Goal: Task Accomplishment & Management: Use online tool/utility

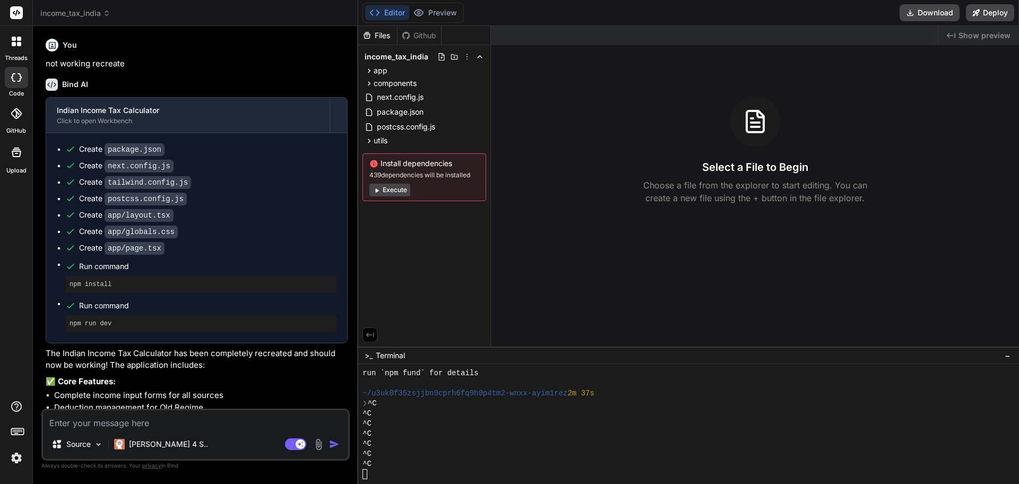
scroll to position [192, 0]
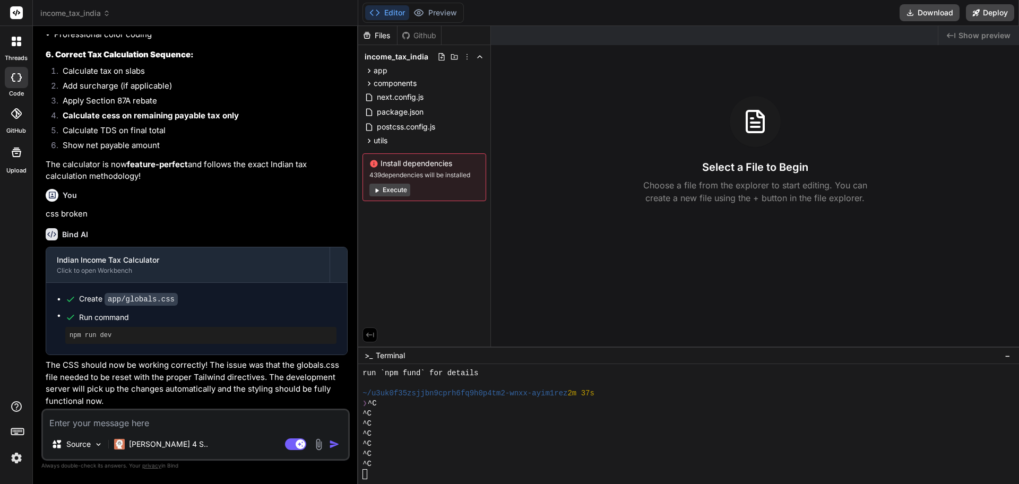
click at [965, 32] on span "Show preview" at bounding box center [985, 35] width 52 height 11
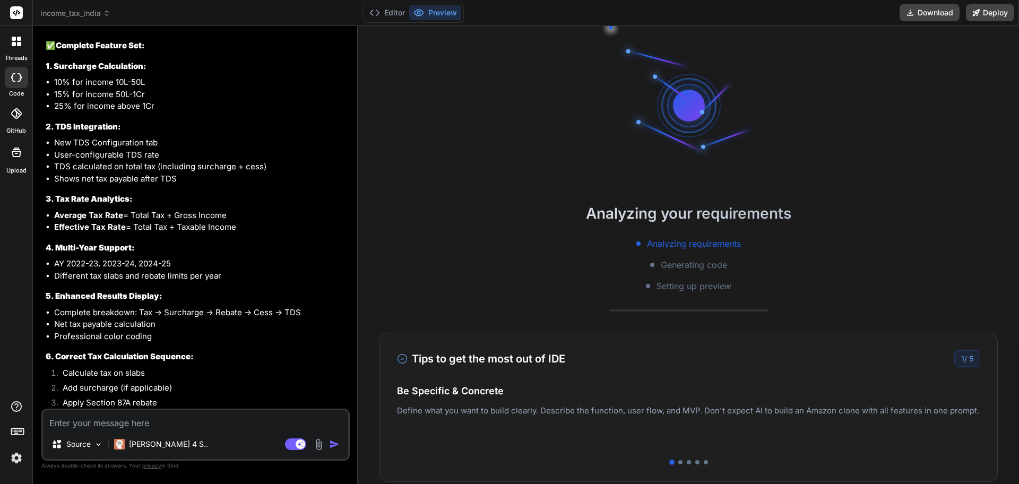
scroll to position [1719, 0]
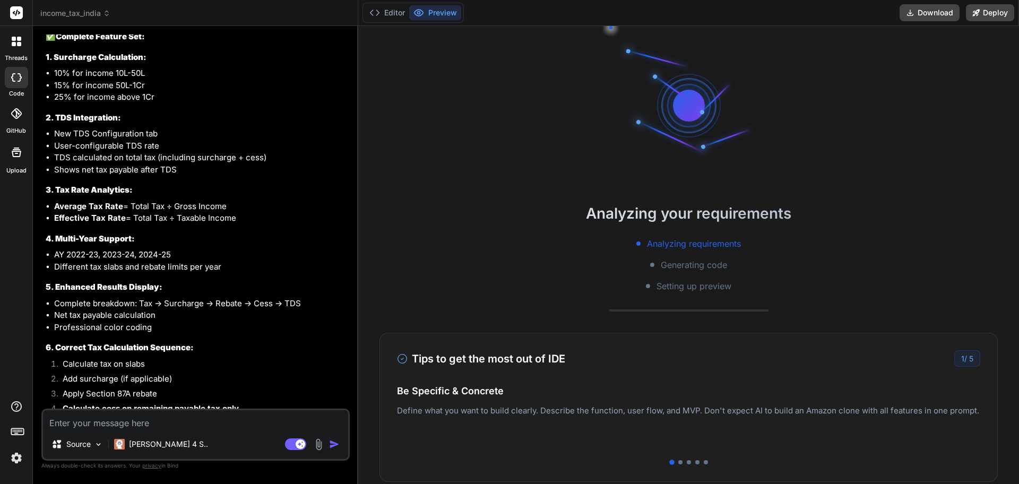
click at [698, 210] on h2 "Analyzing your requirements" at bounding box center [688, 213] width 661 height 22
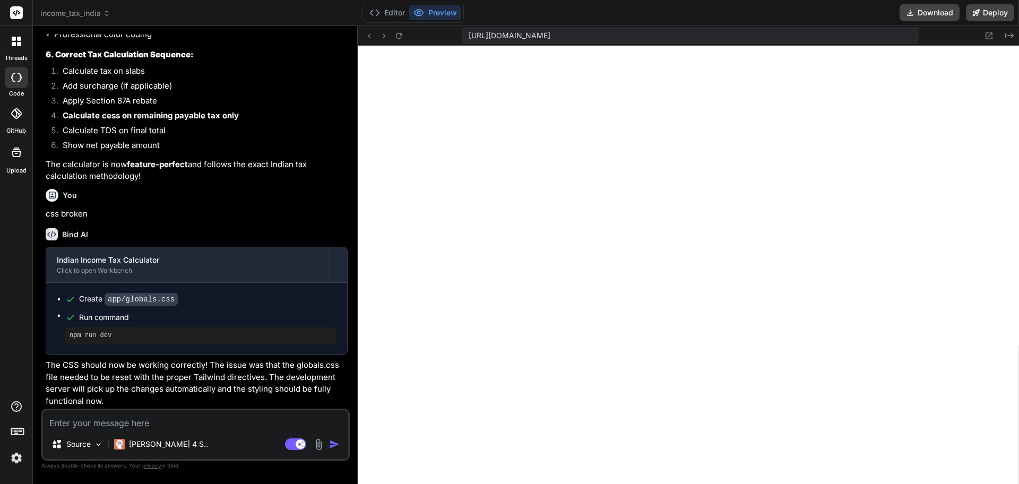
scroll to position [454, 0]
click at [991, 36] on icon at bounding box center [989, 35] width 9 height 9
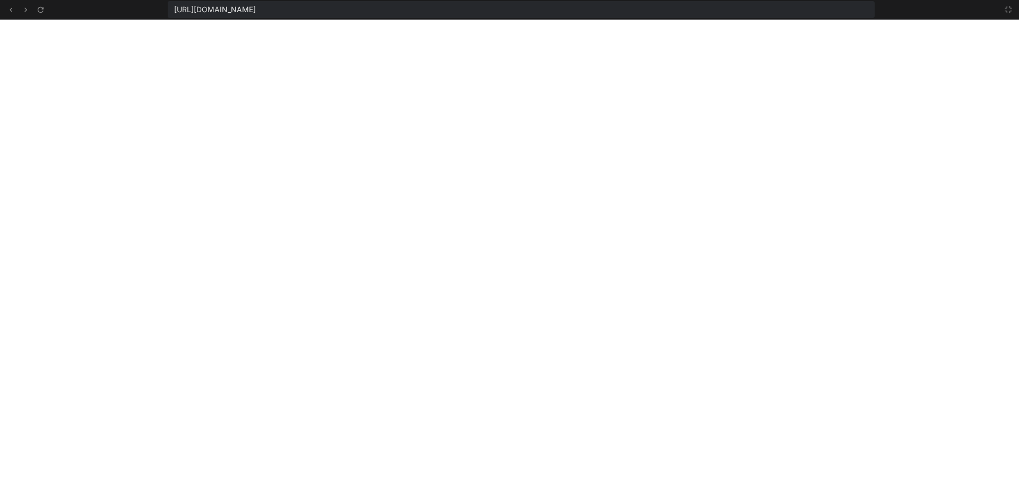
click at [256, 11] on span "https://u3uk0f35zsjjbn9cprh6fq9h0p4tm2-wnxx-ayim1rez--3000--96435430.local-corp…" at bounding box center [215, 9] width 82 height 11
click at [1007, 11] on icon at bounding box center [1008, 9] width 6 height 6
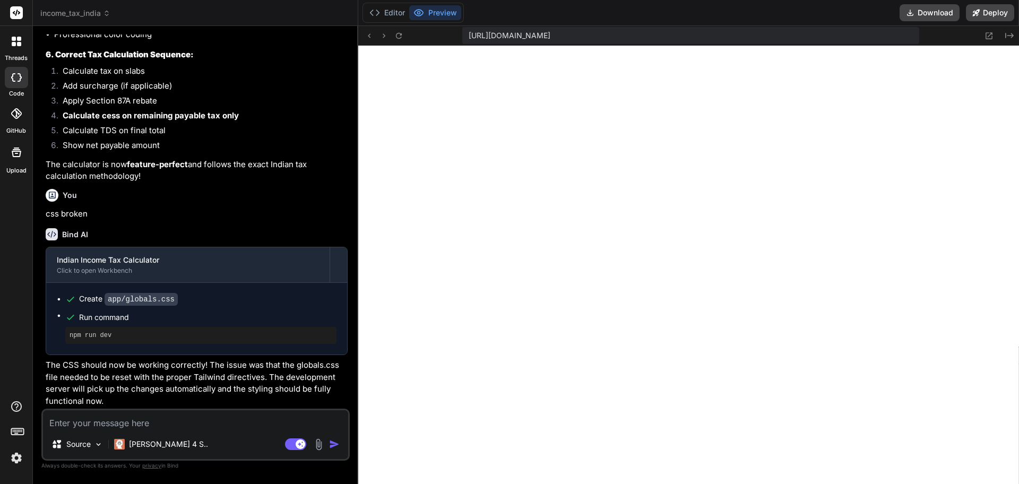
click at [177, 426] on textarea at bounding box center [195, 419] width 305 height 19
click at [1009, 30] on button "Created with Pixso." at bounding box center [1008, 35] width 13 height 13
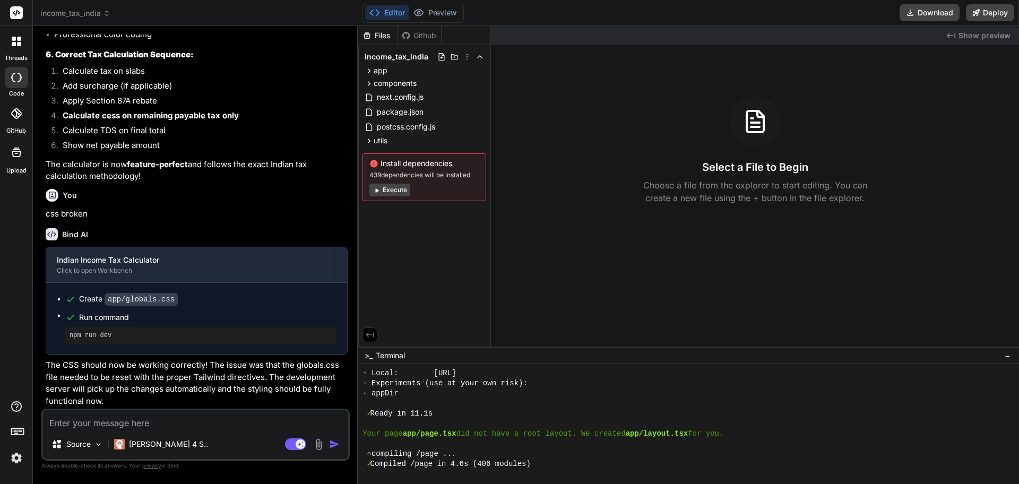
click at [377, 33] on div "Files" at bounding box center [377, 35] width 39 height 11
click at [432, 12] on button "Preview" at bounding box center [435, 12] width 52 height 15
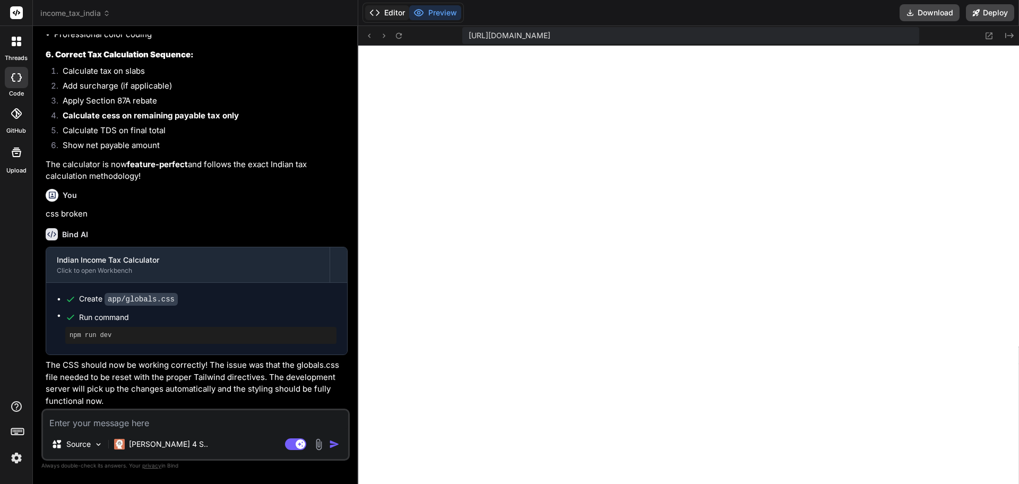
click at [394, 11] on button "Editor" at bounding box center [387, 12] width 44 height 15
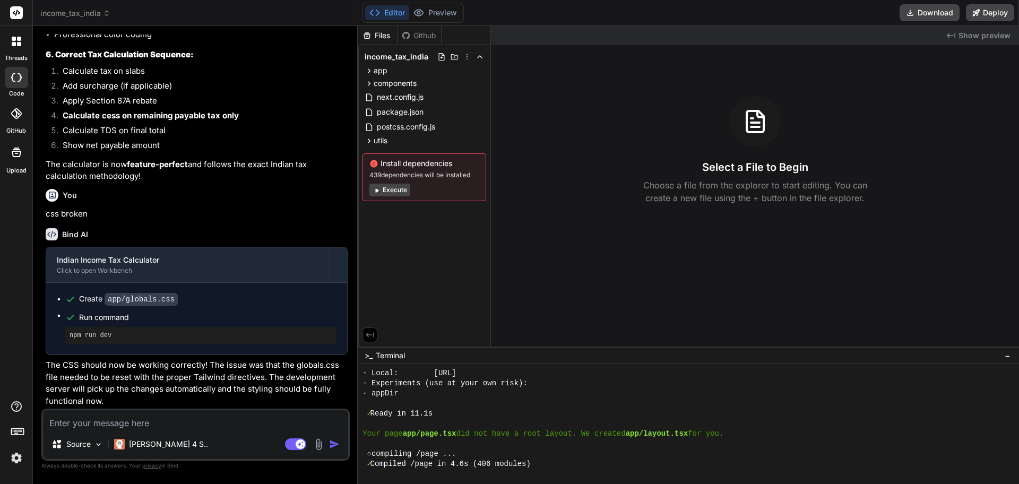
click at [376, 33] on div "Files" at bounding box center [377, 35] width 39 height 11
click at [408, 63] on div "income_tax_india" at bounding box center [425, 56] width 124 height 15
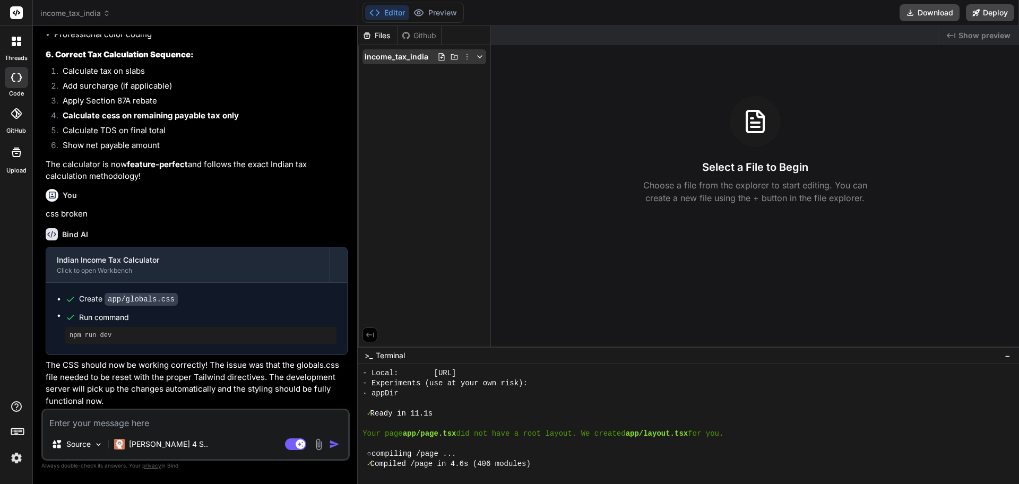
click at [384, 51] on span "income_tax_india" at bounding box center [397, 56] width 64 height 11
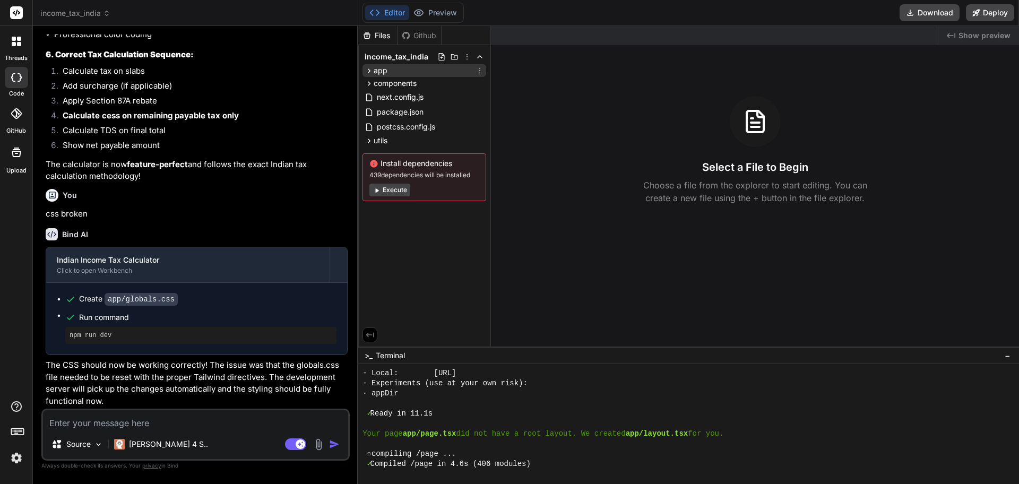
click at [387, 65] on div "app" at bounding box center [425, 70] width 124 height 13
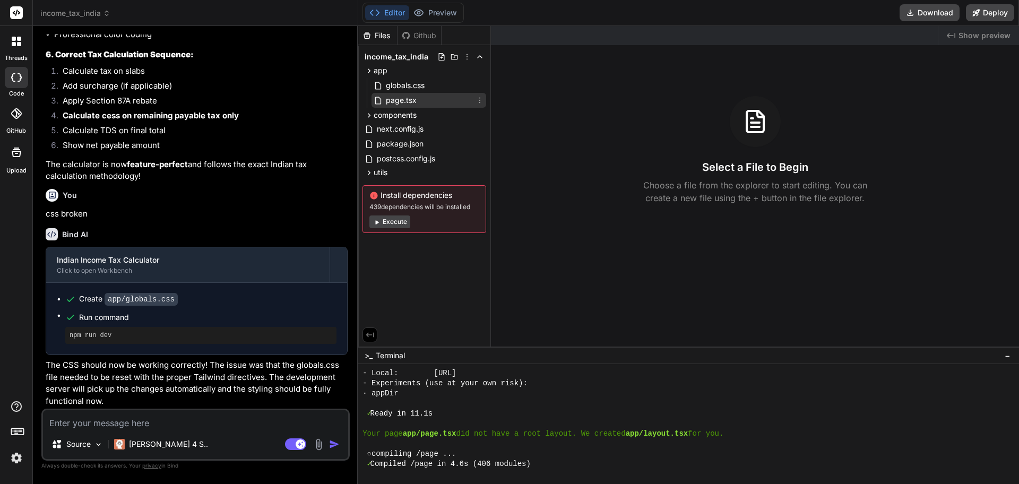
click at [412, 102] on span "page.tsx" at bounding box center [401, 100] width 33 height 13
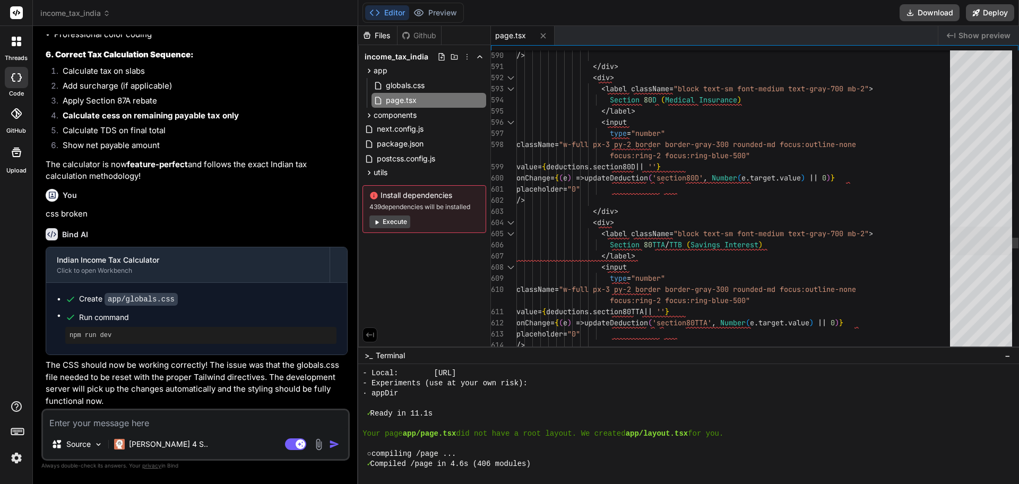
type textarea "x"
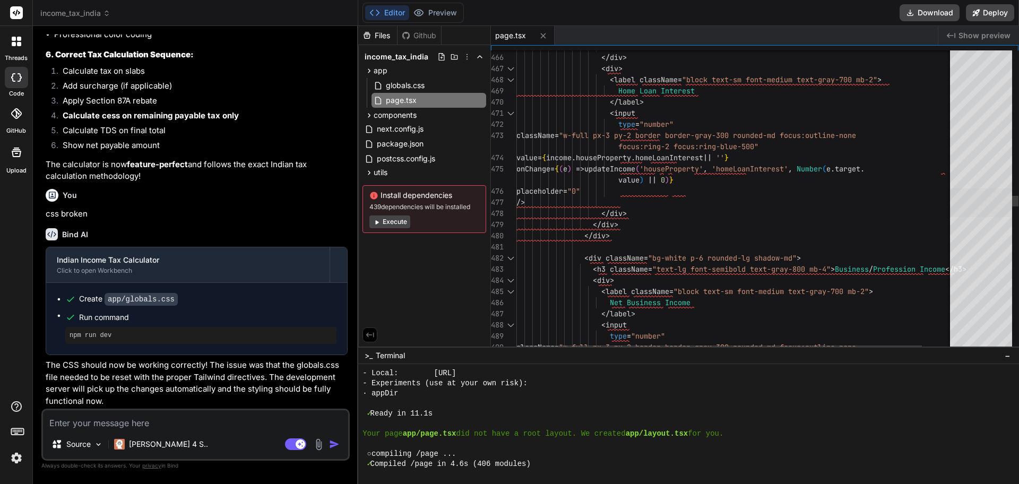
click at [1012, 192] on div at bounding box center [981, 202] width 62 height 29
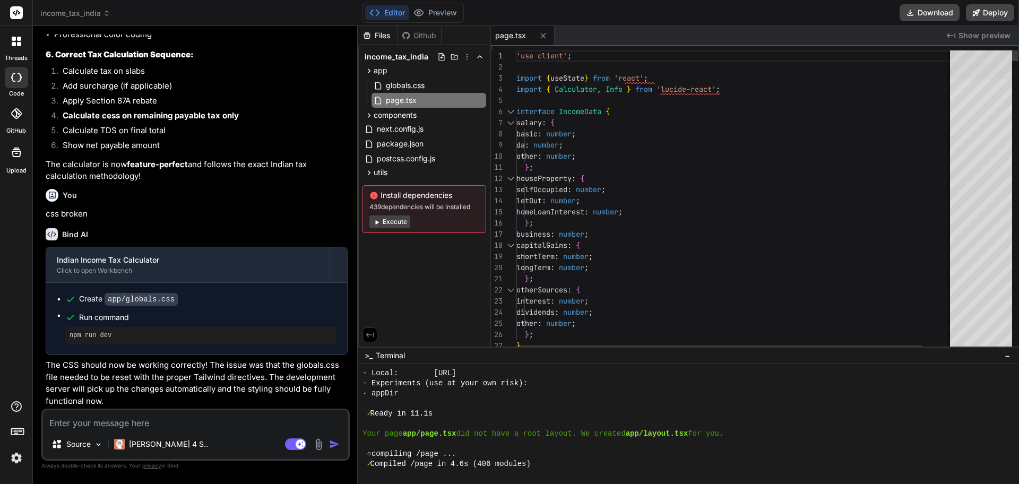
click at [1012, 50] on div at bounding box center [981, 64] width 62 height 29
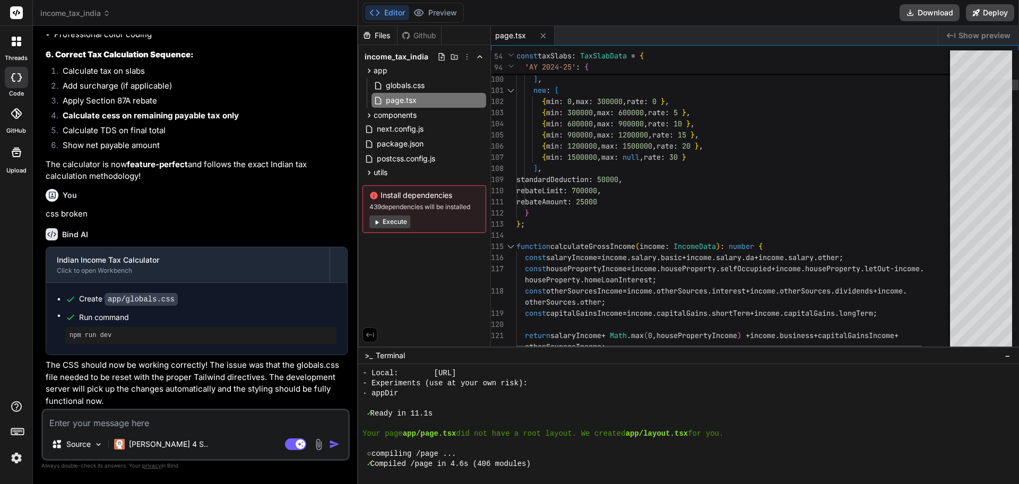
click at [993, 90] on div at bounding box center [981, 93] width 62 height 29
click at [185, 422] on textarea at bounding box center [195, 419] width 305 height 19
type textarea "s"
type textarea "x"
type textarea "st"
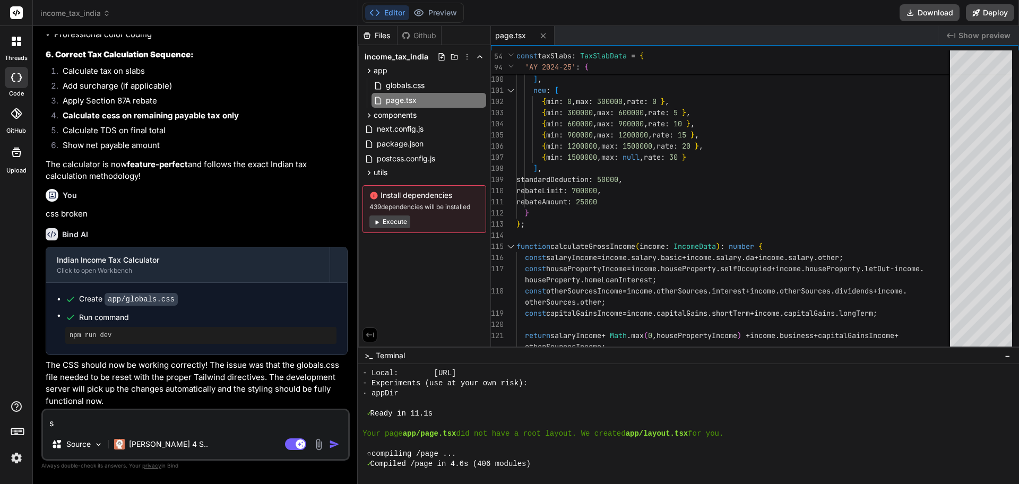
type textarea "x"
type textarea "sty"
type textarea "x"
type textarea "styl"
type textarea "x"
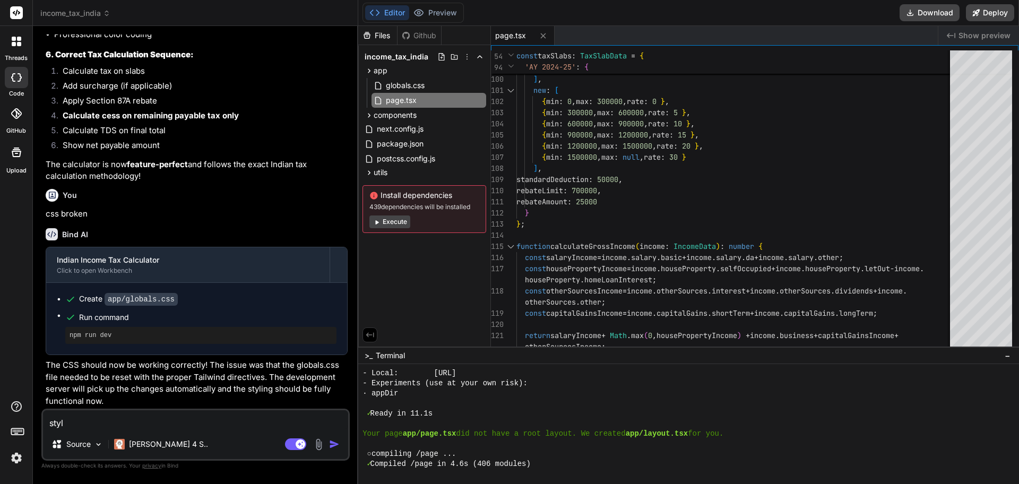
type textarea "style"
type textarea "x"
type textarea "styles"
type textarea "x"
type textarea "styles"
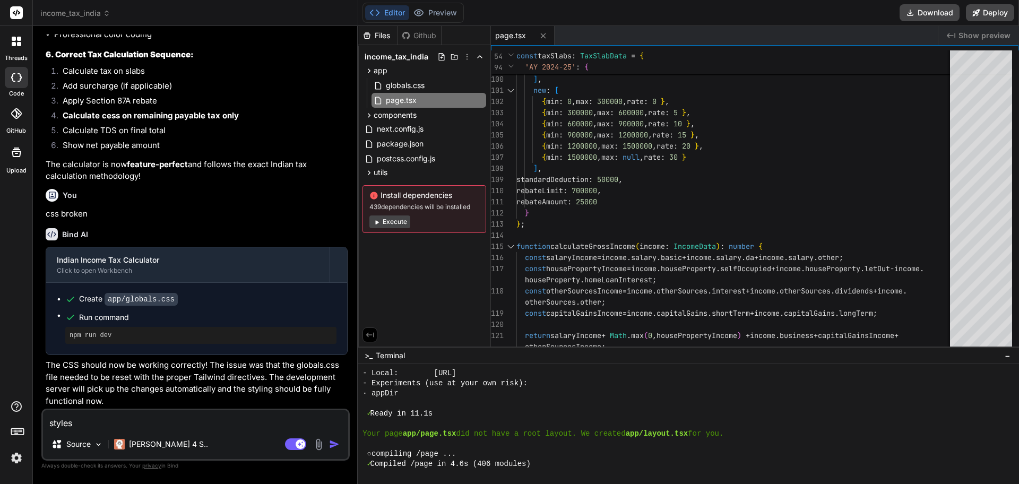
type textarea "x"
type textarea "styles b"
type textarea "x"
type textarea "styles br"
type textarea "x"
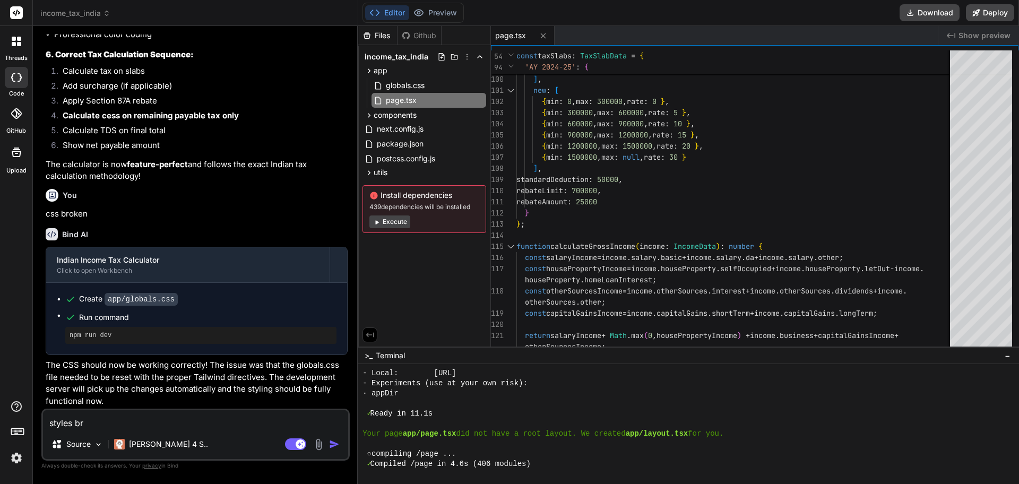
type textarea "styles bro"
type textarea "x"
type textarea "styles brok"
type textarea "x"
type textarea "styles broke"
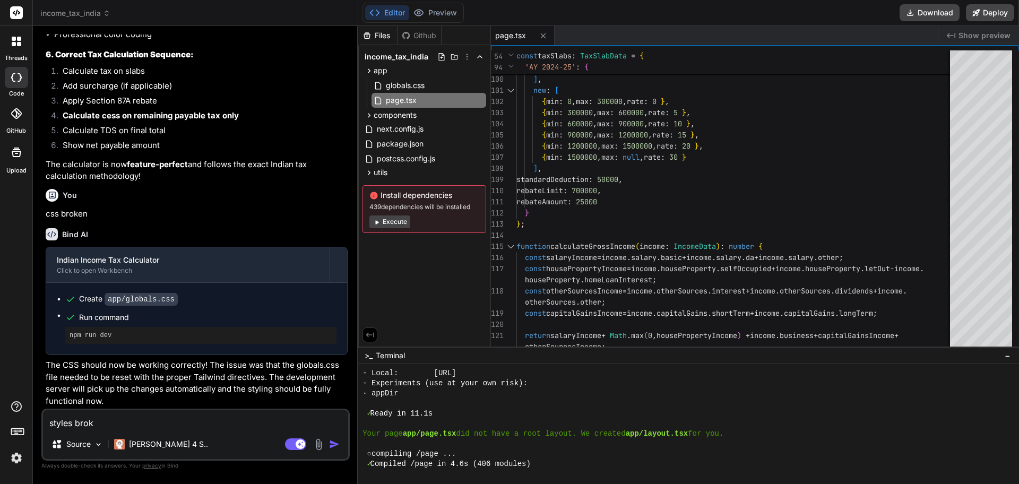
type textarea "x"
type textarea "styles broken"
type textarea "x"
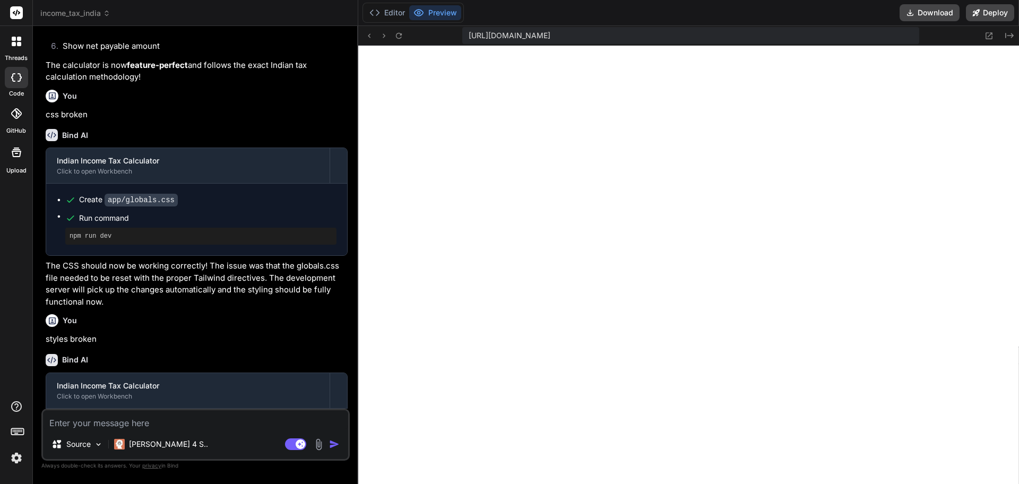
scroll to position [2330, 0]
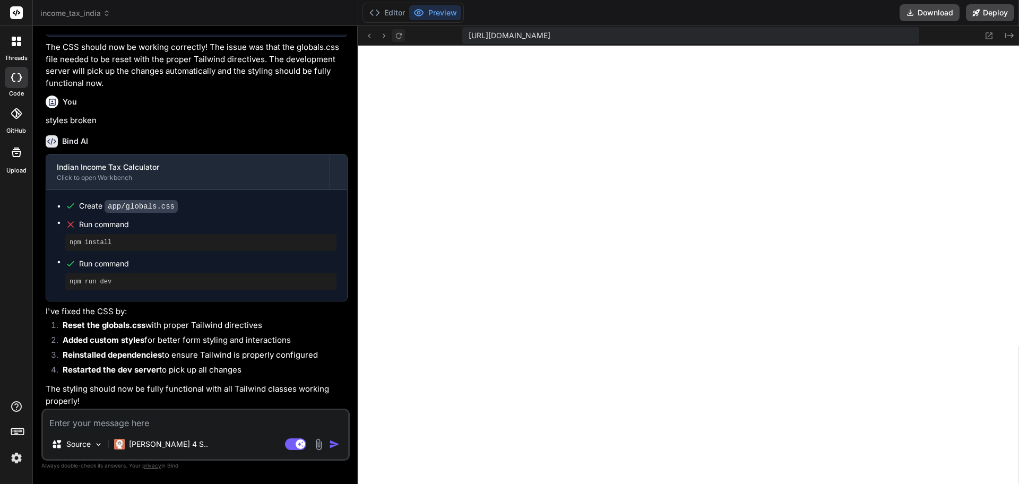
click at [402, 38] on icon at bounding box center [398, 35] width 9 height 9
click at [1006, 37] on icon "Created with Pixso." at bounding box center [1009, 35] width 8 height 8
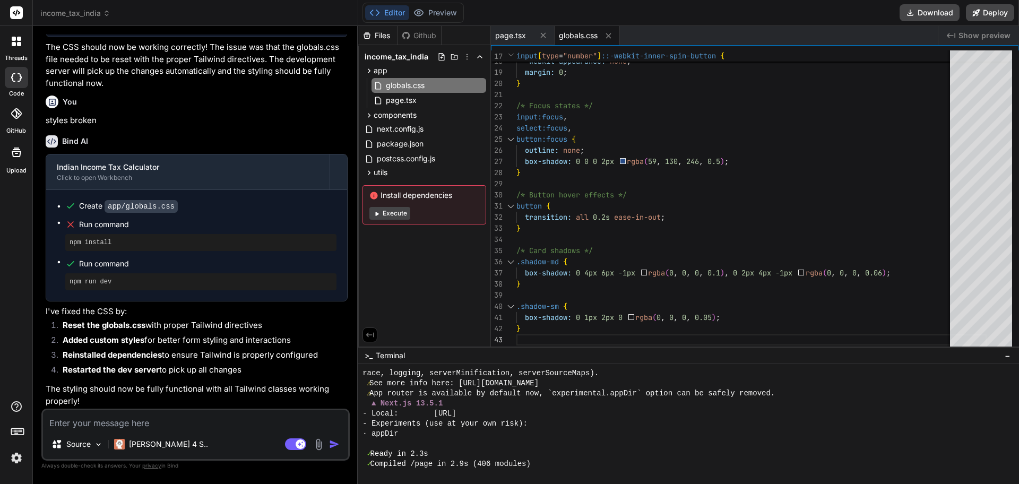
click at [407, 211] on button "Execute" at bounding box center [389, 213] width 41 height 13
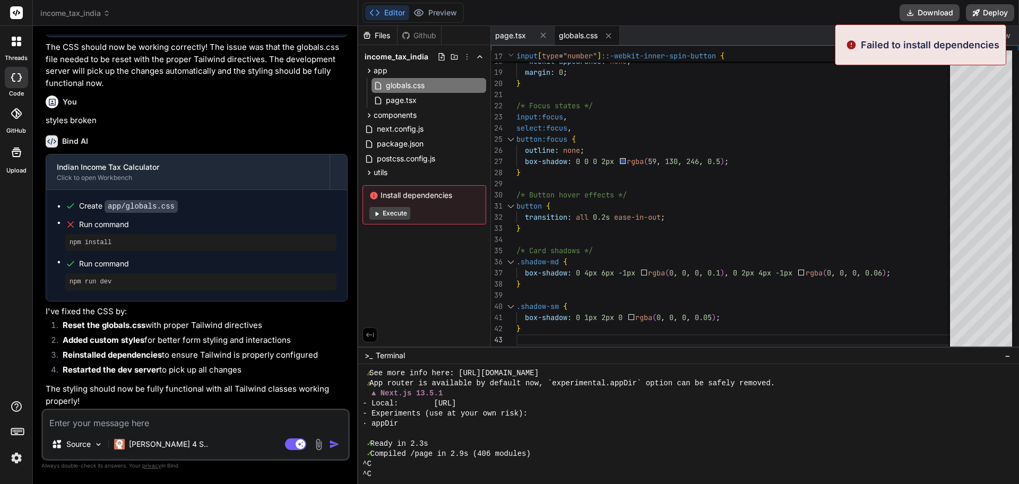
scroll to position [2672, 0]
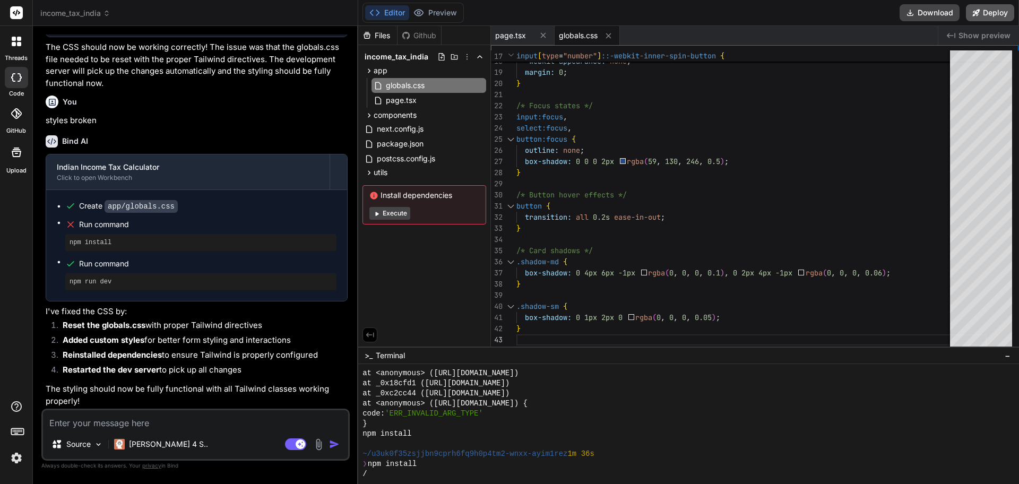
click at [989, 15] on button "Deploy" at bounding box center [990, 12] width 48 height 17
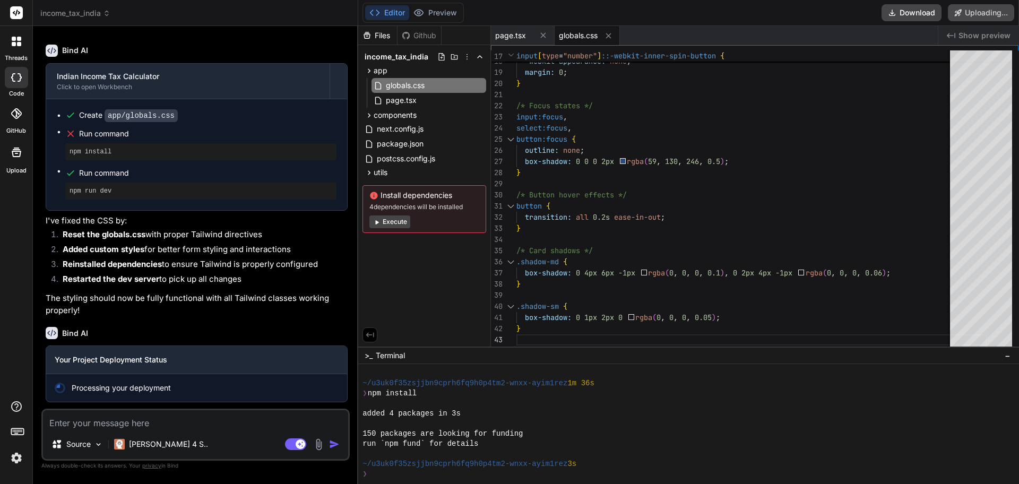
scroll to position [2421, 0]
click at [22, 455] on img at bounding box center [16, 458] width 18 height 18
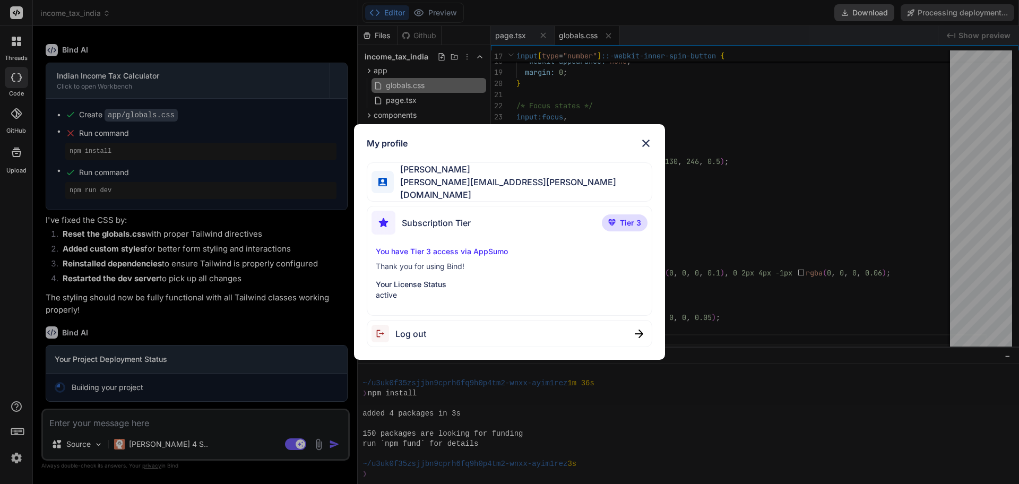
click at [421, 334] on span "Log out" at bounding box center [410, 333] width 31 height 13
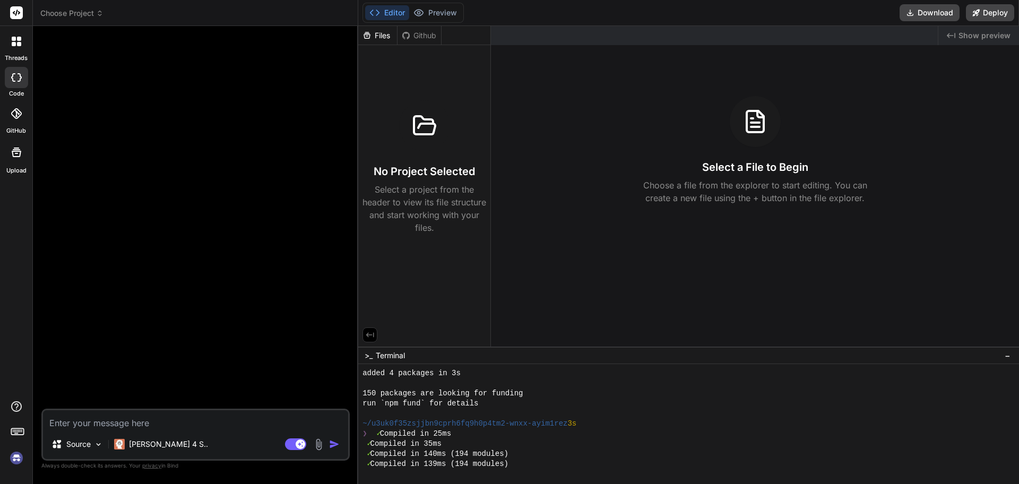
scroll to position [3913, 0]
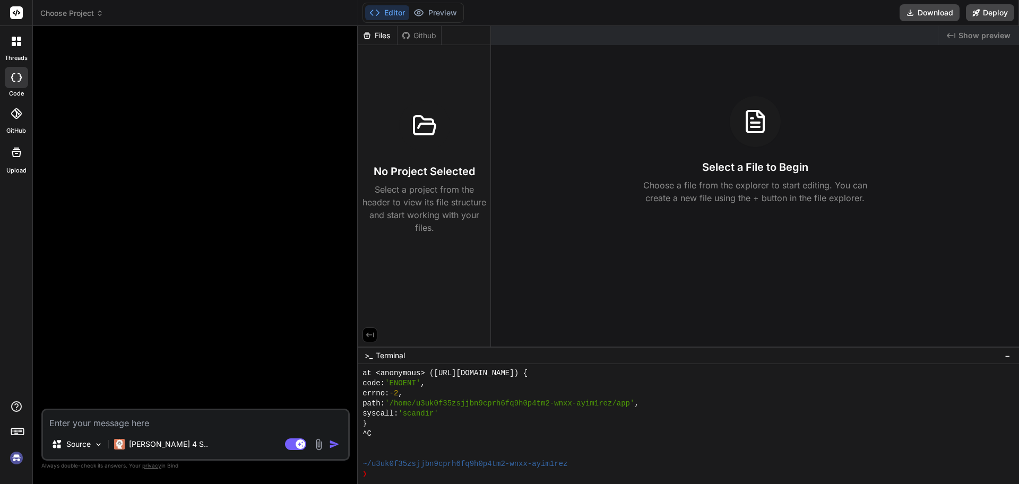
type textarea "x"
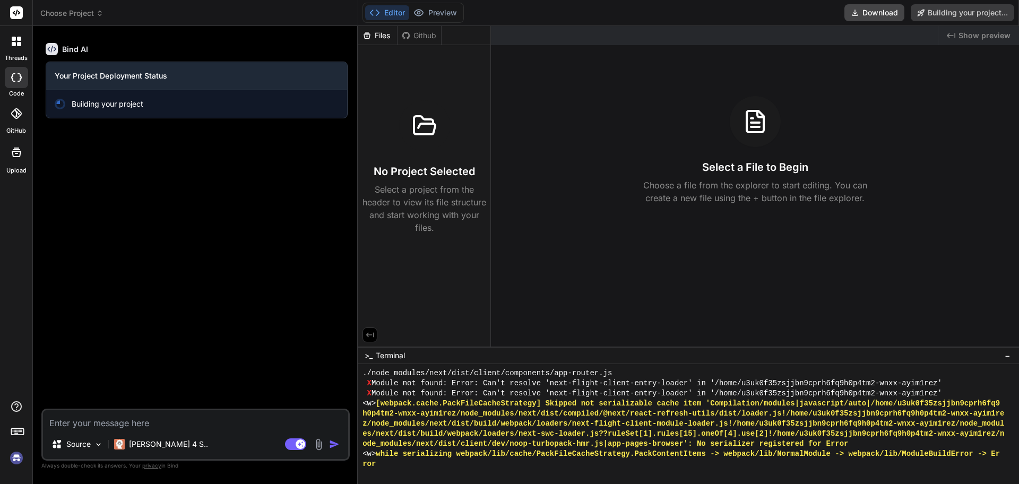
scroll to position [6121, 0]
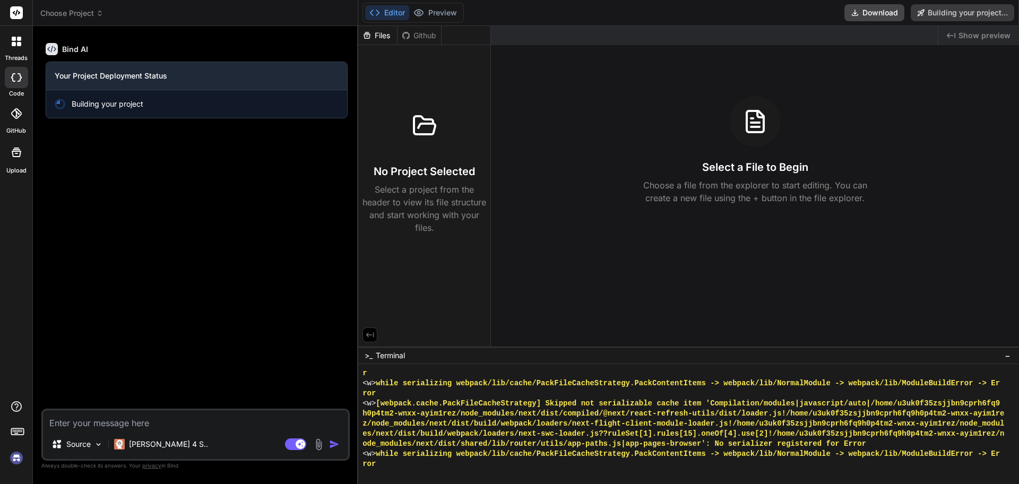
click at [17, 460] on img at bounding box center [16, 458] width 18 height 18
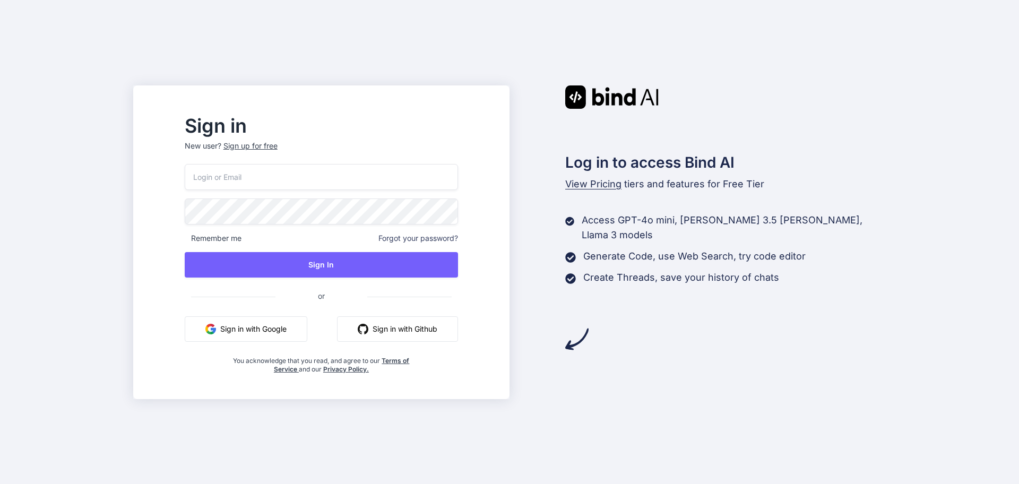
click at [372, 173] on input "email" at bounding box center [321, 177] width 273 height 26
click at [297, 177] on input "nagesh@vemula.rog" at bounding box center [321, 177] width 273 height 26
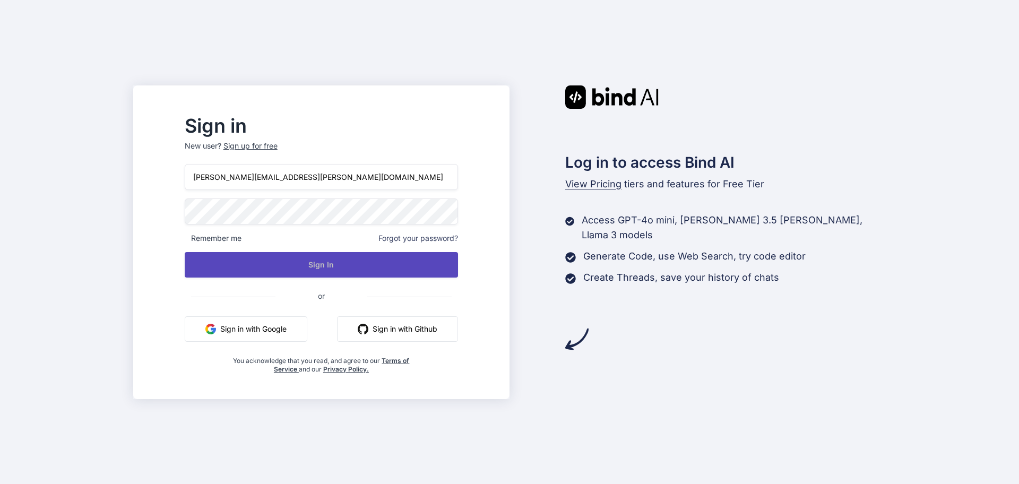
type input "[PERSON_NAME][EMAIL_ADDRESS][PERSON_NAME][DOMAIN_NAME]"
click at [359, 267] on button "Sign In" at bounding box center [321, 264] width 273 height 25
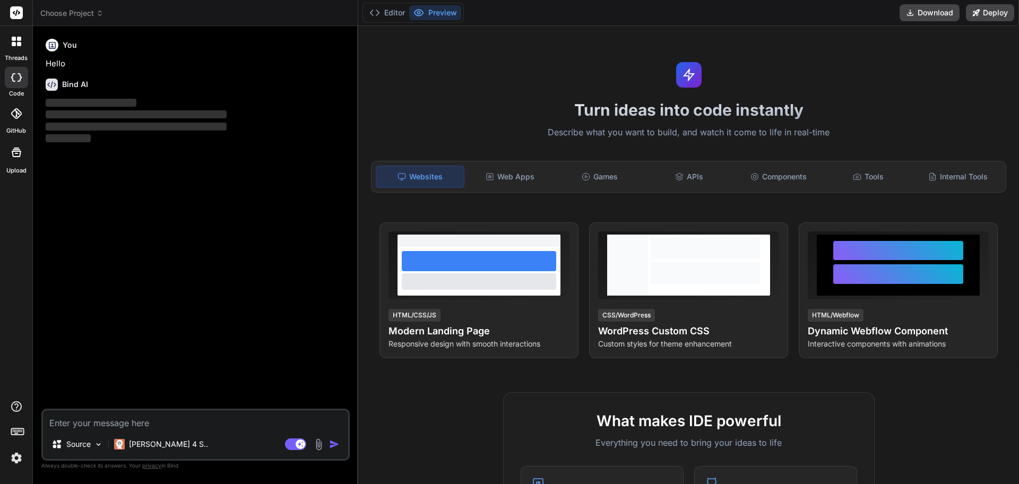
click at [71, 12] on span "Choose Project" at bounding box center [71, 13] width 63 height 11
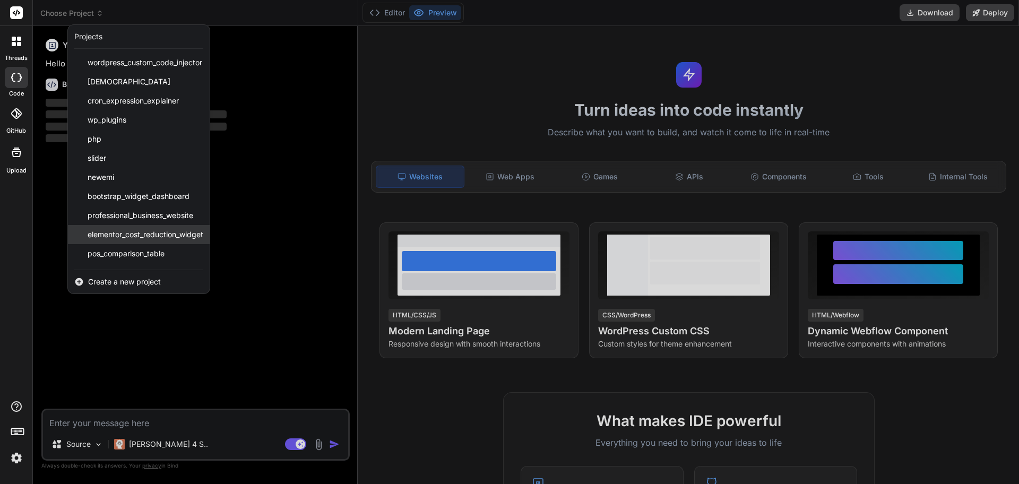
scroll to position [17, 0]
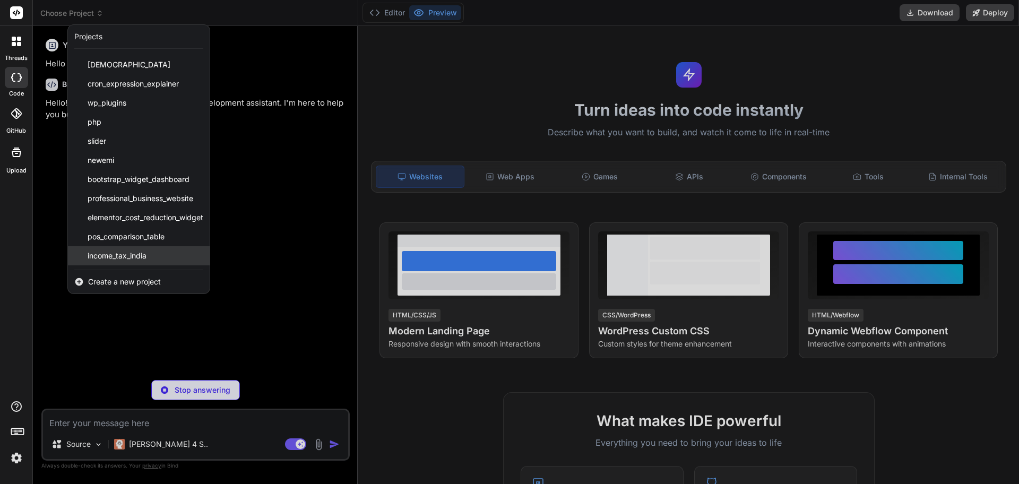
click at [101, 258] on span "income_tax_india" at bounding box center [117, 256] width 59 height 11
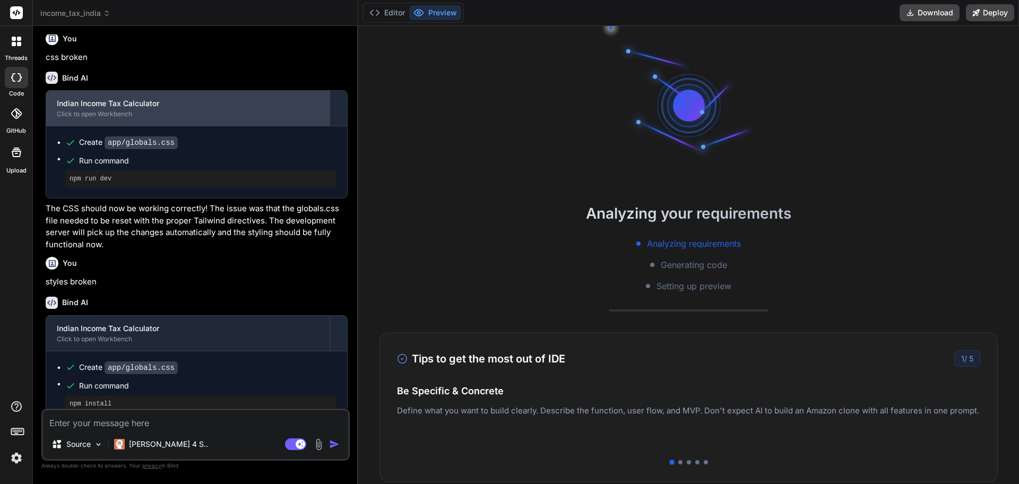
scroll to position [1795, 0]
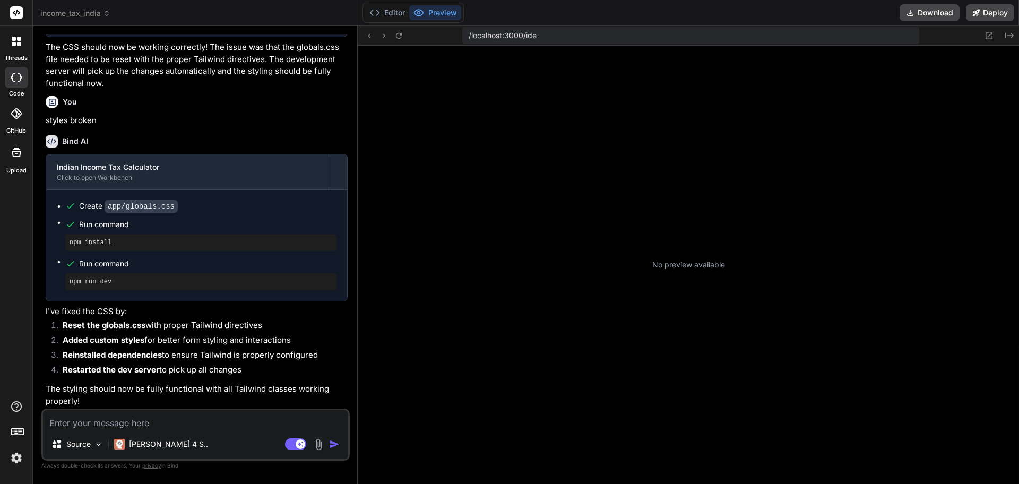
type textarea "x"
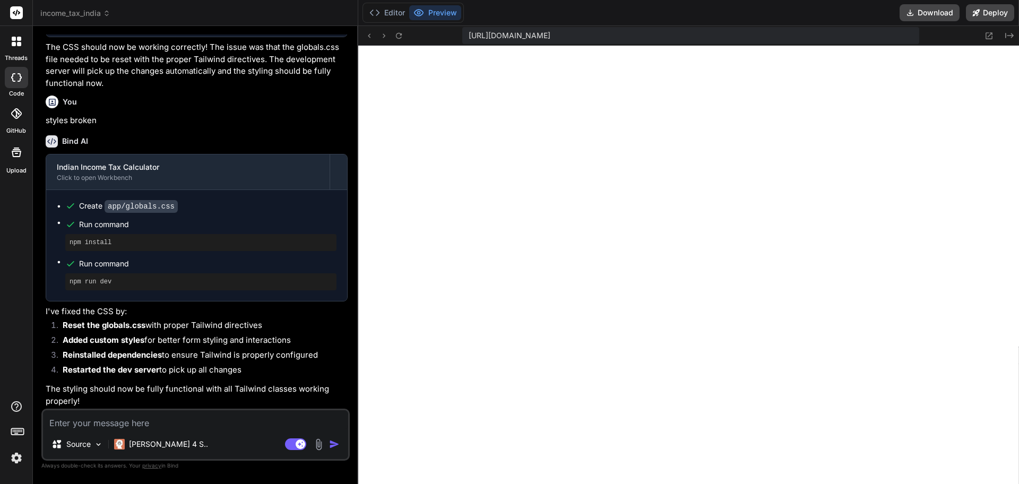
scroll to position [494, 0]
